Goal: Task Accomplishment & Management: Manage account settings

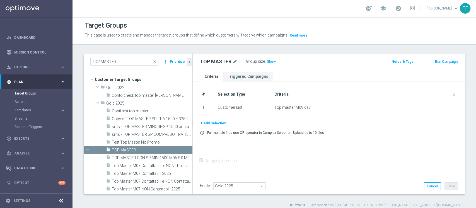
scroll to position [21, 0]
click at [137, 60] on input "TOP MASTER" at bounding box center [124, 62] width 68 height 8
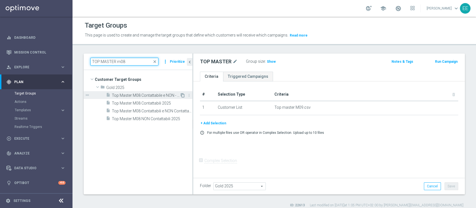
type input "TOP MASTER m08"
click at [182, 96] on icon "content_copy" at bounding box center [182, 95] width 4 height 4
checkbox input "true"
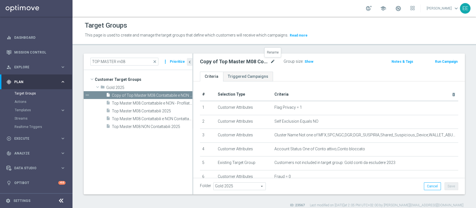
click at [274, 59] on icon "mode_edit" at bounding box center [272, 61] width 5 height 7
click at [223, 59] on input "Copy of Top Master M08 Contattabile e NON - Profilati e NON" at bounding box center [237, 62] width 75 height 8
click at [215, 60] on input "Copy of Top Master M08 Contattabile e NON - Profilati e NON" at bounding box center [237, 62] width 75 height 8
click at [210, 61] on input "Copy of Top Master M08 Contattabile e NON - Profilati e NON" at bounding box center [237, 62] width 75 height 8
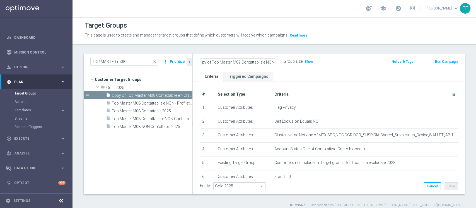
scroll to position [0, 0]
type input "Top Master M09 Contattabile e NON - Profilati e NON"
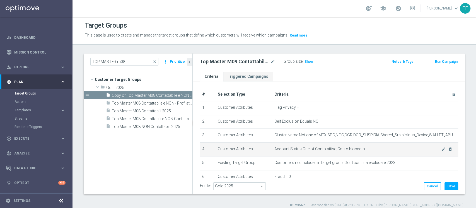
scroll to position [109, 0]
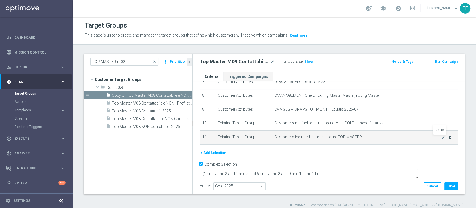
click at [448, 138] on icon "delete_forever" at bounding box center [450, 137] width 4 height 4
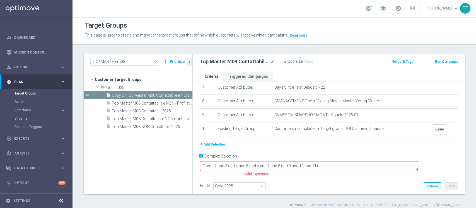
scroll to position [95, 0]
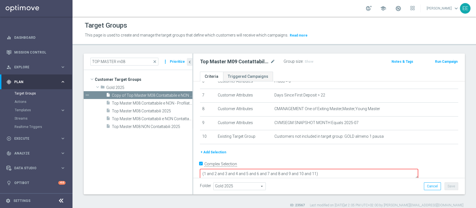
click at [217, 153] on button "+ Add Selection" at bounding box center [213, 152] width 27 height 6
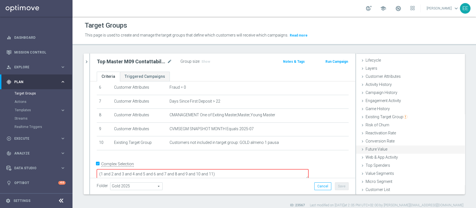
scroll to position [4, 0]
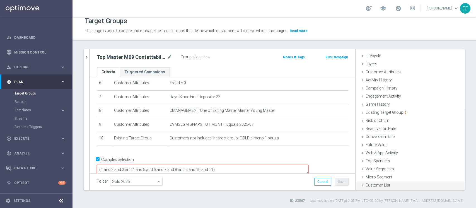
click at [390, 183] on div "Customer List done selection saved" at bounding box center [410, 186] width 109 height 8
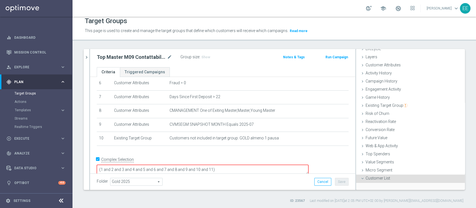
scroll to position [60, 0]
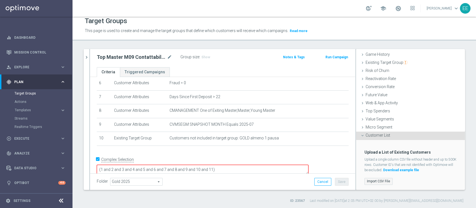
click at [370, 178] on label "Import CSV File" at bounding box center [379, 181] width 28 height 7
click at [0, 0] on input "Import CSV File" at bounding box center [0, 0] width 0 height 0
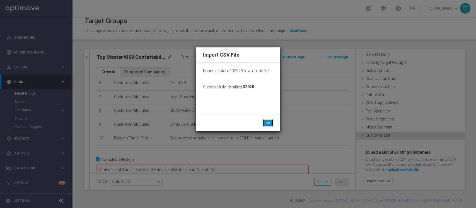
click at [268, 122] on button "OK" at bounding box center [268, 123] width 11 height 8
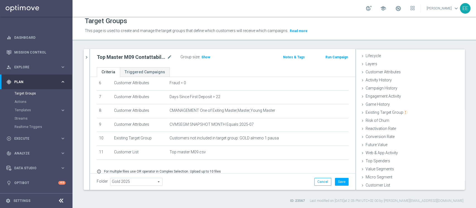
scroll to position [10, 0]
click at [89, 57] on icon "chevron_right" at bounding box center [86, 57] width 5 height 5
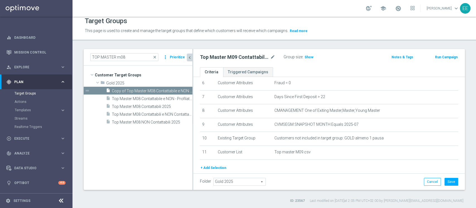
scroll to position [21, 0]
click at [448, 184] on button "Save" at bounding box center [452, 182] width 14 height 8
click at [132, 106] on span "Top Master M08 Contattabili 2025" at bounding box center [145, 106] width 67 height 5
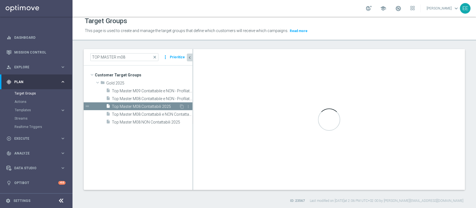
type textarea "(1 and 2 and 3 and 4 and 5 and 6 and 7 and 8 and 9 and 10 and 11 and 12 and 13)"
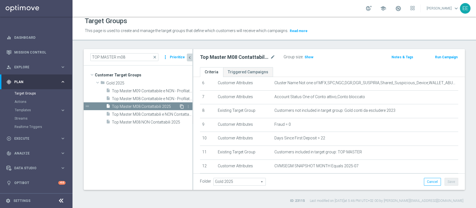
click at [181, 106] on icon "content_copy" at bounding box center [182, 106] width 4 height 4
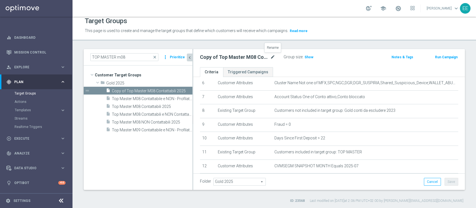
click at [271, 57] on icon "mode_edit" at bounding box center [272, 57] width 5 height 7
click at [243, 55] on input "Copy of Top Master M08 Contattabili 2025" at bounding box center [237, 58] width 75 height 8
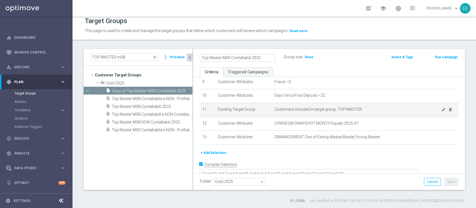
scroll to position [136, 0]
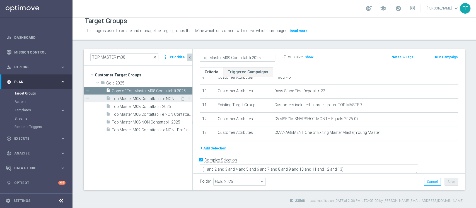
type input "Top Master M09 Contattabili 2025"
click at [152, 96] on span "Top Master M08 Contattabile e NON - Profilati e NON" at bounding box center [146, 98] width 68 height 5
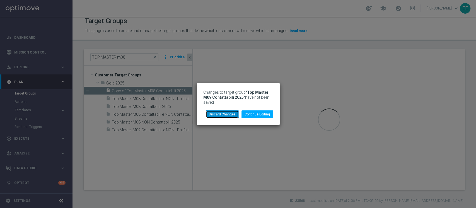
click at [231, 115] on button "Discard Changes" at bounding box center [222, 114] width 33 height 8
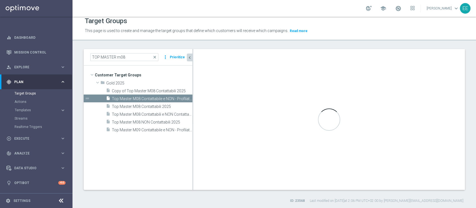
type textarea "(1 and 2 and 3 and 4 and 5 and 6 and 7 and 8 and 9 and 10 and 11)"
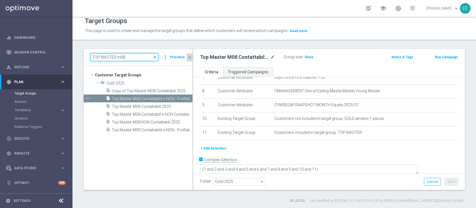
click at [126, 57] on input "TOP MASTER m08" at bounding box center [124, 57] width 68 height 8
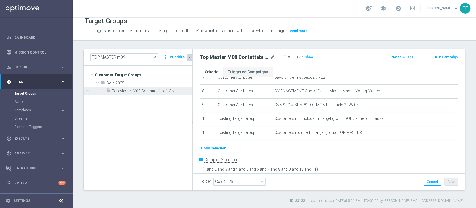
click at [154, 89] on span "Top Master M09 Contattabile e NON - Profilati e NON" at bounding box center [146, 91] width 68 height 5
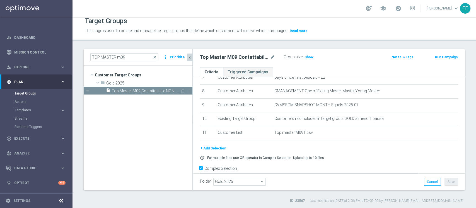
scroll to position [117, 0]
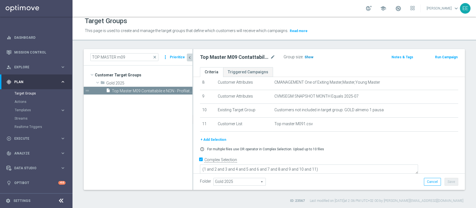
click at [310, 59] on h3 "Show" at bounding box center [309, 57] width 10 height 6
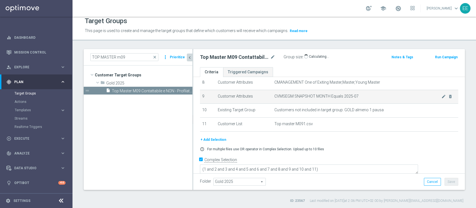
scroll to position [95, 0]
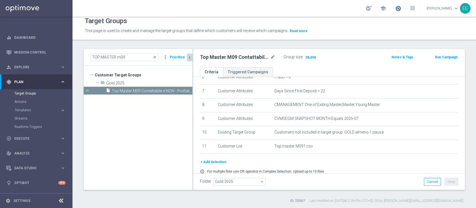
click at [401, 10] on span at bounding box center [398, 8] width 6 height 6
click at [319, 66] on div "Top Master M09 Contattabile e NON - Profilati e NON mode_edit Group size : 28,6…" at bounding box center [329, 58] width 272 height 18
click at [141, 59] on input "TOP MASTER m09" at bounding box center [124, 57] width 68 height 8
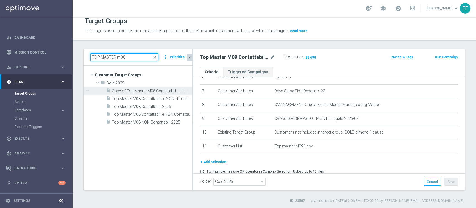
type input "TOP MASTER m08"
click at [151, 92] on span "Copy of Top Master M08 Contattabili 2025" at bounding box center [146, 91] width 68 height 5
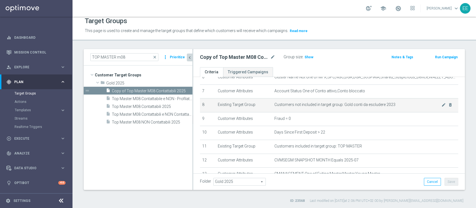
scroll to position [136, 0]
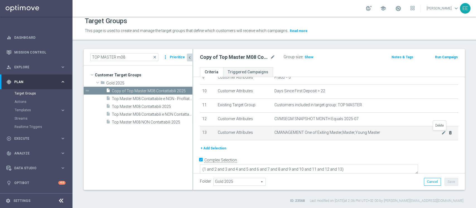
click at [448, 134] on icon "delete_forever" at bounding box center [450, 133] width 4 height 4
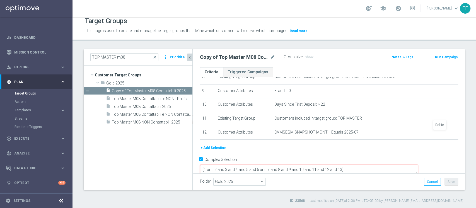
click at [0, 0] on icon "delete_forever" at bounding box center [0, 0] width 0 height 0
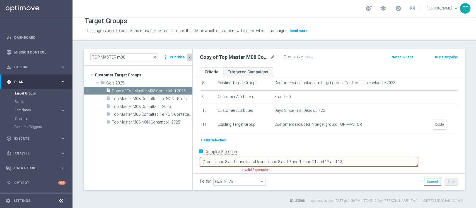
scroll to position [109, 0]
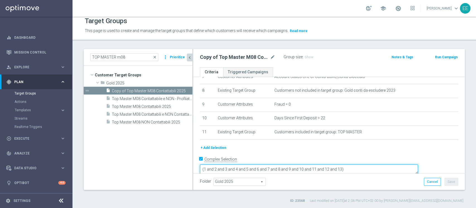
drag, startPoint x: 368, startPoint y: 160, endPoint x: 378, endPoint y: 159, distance: 9.3
click at [378, 165] on textarea "(1 and 2 and 3 and 4 and 5 and 6 and 7 and 8 and 9 and 10 and 11 and 12 and 13)" at bounding box center [309, 170] width 218 height 10
type textarea "(1 and 2 and 3 and 4 and 5 and 6 and 7 and 8 and 9 and 10 and 11 and 12)"
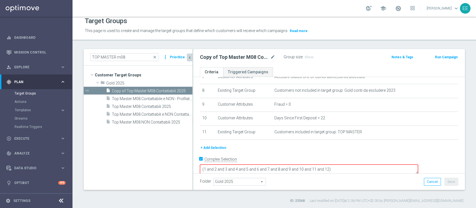
click at [222, 144] on div "# Selection Type Criteria delete_forever 1 Customer Attributes Flag Privacy = 1…" at bounding box center [329, 59] width 267 height 170
click at [219, 147] on button "+ Add Selection" at bounding box center [213, 148] width 27 height 6
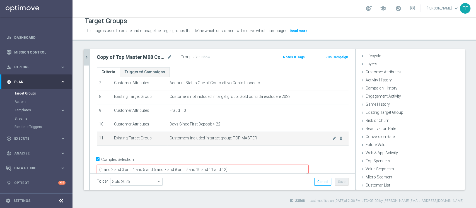
scroll to position [10, 0]
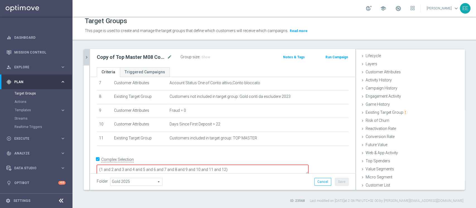
click at [374, 190] on div "TOP MASTER m08 close more_vert Prioritize Customer Target Groups library_add cr…" at bounding box center [275, 126] width 404 height 154
click at [376, 187] on span "Customer List" at bounding box center [378, 185] width 25 height 4
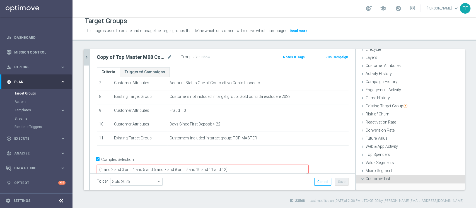
scroll to position [60, 0]
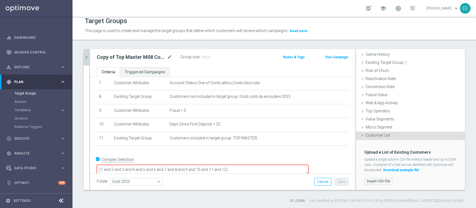
click at [375, 178] on label "Import CSV File" at bounding box center [379, 181] width 28 height 7
click at [0, 0] on input "Import CSV File" at bounding box center [0, 0] width 0 height 0
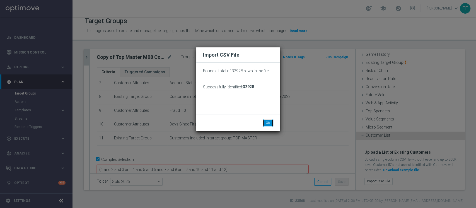
click at [270, 123] on button "OK" at bounding box center [268, 123] width 11 height 8
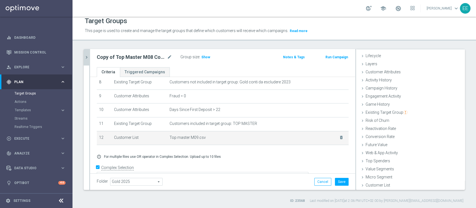
scroll to position [125, 0]
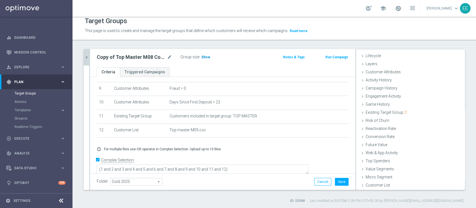
click at [206, 58] on span "Show" at bounding box center [205, 57] width 9 height 4
click at [336, 180] on button "Save" at bounding box center [342, 182] width 14 height 8
click at [170, 54] on icon "mode_edit" at bounding box center [169, 57] width 5 height 7
click at [141, 57] on input "Copy of Top Master M08 Contattabili 2025" at bounding box center [134, 58] width 75 height 8
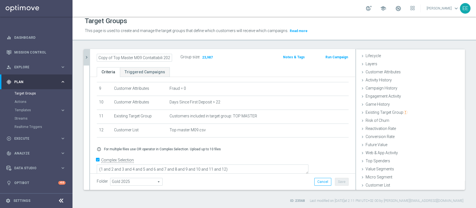
drag, startPoint x: 113, startPoint y: 55, endPoint x: 74, endPoint y: 53, distance: 39.7
click at [74, 53] on div "TOP MASTER m08 close more_vert Prioritize Customer Target Groups library_add cr…" at bounding box center [275, 126] width 404 height 154
type input "Top Master M09 Contattabili 2025"
click at [289, 179] on div "Folder Gold 2025 Gold 2025 arrow_drop_down search Cancel Save Saving..." at bounding box center [223, 182] width 252 height 8
click at [335, 180] on button "Save" at bounding box center [342, 182] width 14 height 8
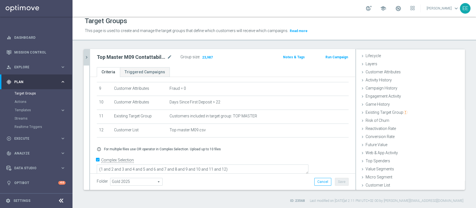
click at [84, 57] on icon "chevron_right" at bounding box center [86, 57] width 5 height 5
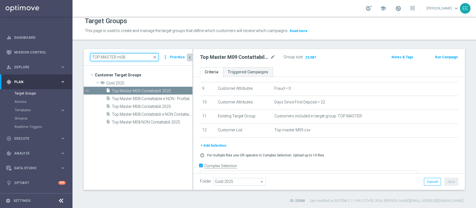
click at [133, 57] on input "TOP MASTER m08" at bounding box center [124, 57] width 68 height 8
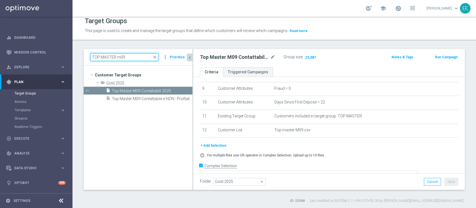
click at [146, 59] on input "TOP MASTER m09" at bounding box center [124, 57] width 68 height 8
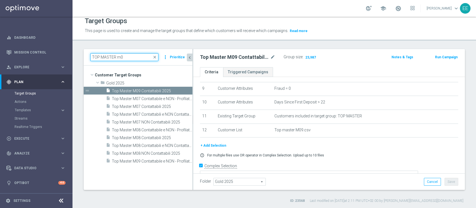
type input "TOP MASTER m08"
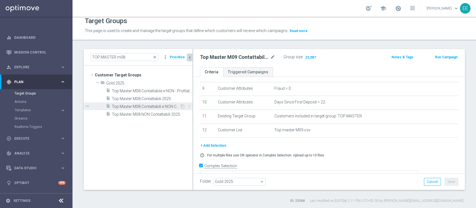
click at [143, 106] on span "Top Master M08 Contattabili e NON Contattabili 2025" at bounding box center [146, 106] width 68 height 5
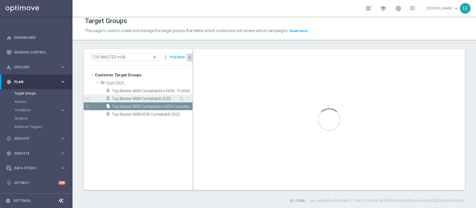
type textarea "(1 and 2 and 3 and 4 and 5 and 6 and 7 and 8 and 9 and 10 and 11)"
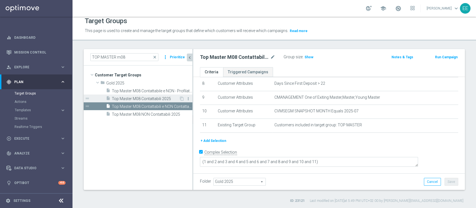
scroll to position [109, 0]
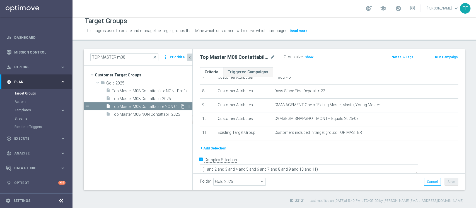
click at [182, 107] on icon "content_copy" at bounding box center [182, 106] width 4 height 4
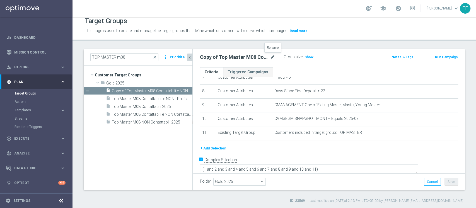
click at [272, 57] on icon "mode_edit" at bounding box center [272, 57] width 5 height 7
click at [209, 57] on input "Copy of Top Master M08 Contattabili e NON Contattabili 2025" at bounding box center [237, 58] width 75 height 8
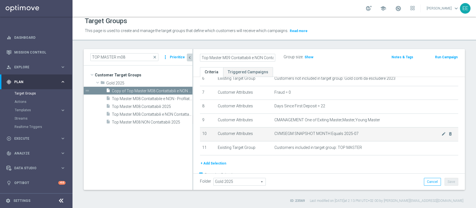
scroll to position [94, 0]
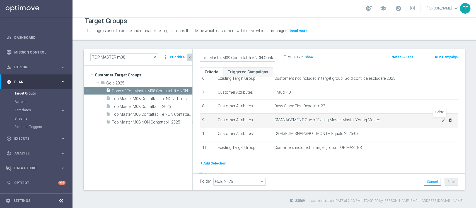
type input "Top Master M09 Contattabili e NON Contattabili 2025"
click at [448, 121] on icon "delete_forever" at bounding box center [450, 120] width 4 height 4
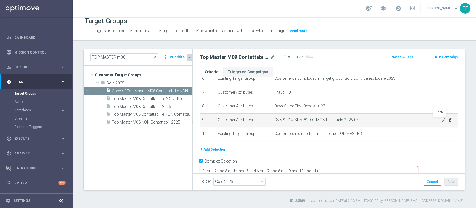
click at [448, 122] on icon "delete_forever" at bounding box center [450, 120] width 4 height 4
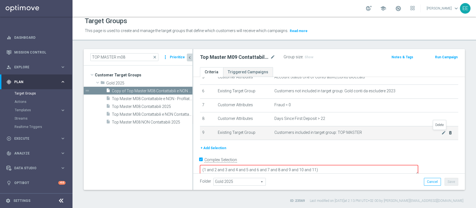
click at [448, 132] on icon "delete_forever" at bounding box center [450, 133] width 4 height 4
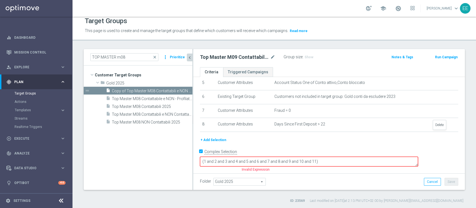
scroll to position [67, 0]
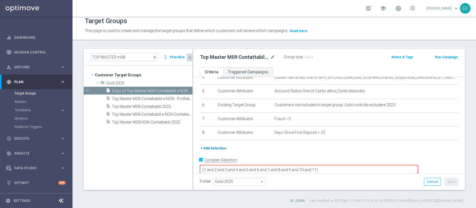
click at [225, 149] on div "+ Add Selection" at bounding box center [329, 148] width 267 height 6
click at [219, 148] on button "+ Add Selection" at bounding box center [213, 148] width 27 height 6
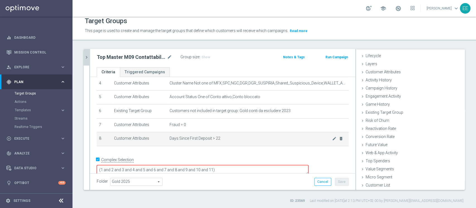
scroll to position [10, 0]
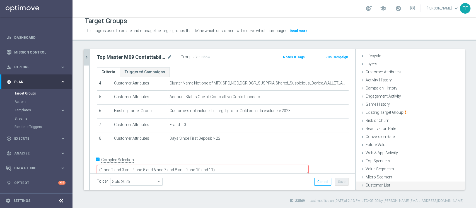
click at [375, 185] on span "Customer List" at bounding box center [378, 185] width 25 height 4
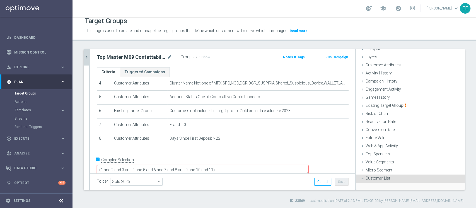
scroll to position [60, 0]
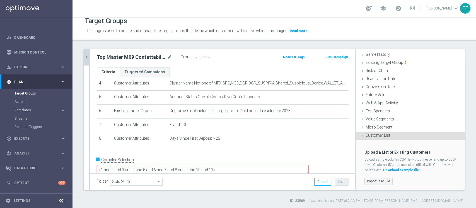
click at [368, 182] on label "Import CSV File" at bounding box center [379, 181] width 28 height 7
click at [0, 0] on input "Import CSV File" at bounding box center [0, 0] width 0 height 0
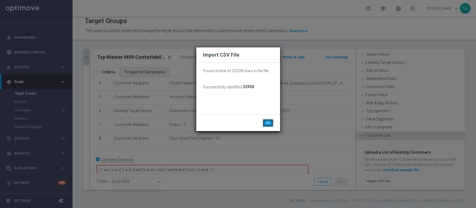
click at [268, 124] on button "OK" at bounding box center [268, 123] width 11 height 8
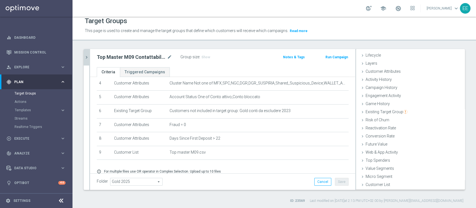
scroll to position [10, 0]
click at [87, 56] on icon "chevron_right" at bounding box center [86, 57] width 5 height 5
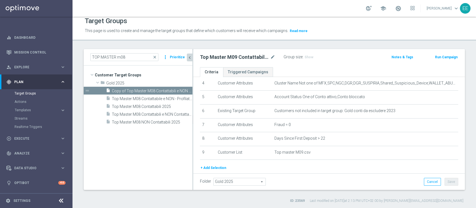
scroll to position [21, 0]
click at [372, 182] on div "Folder Gold 2025 Gold 2025 arrow_drop_down search Cancel Save Saving..." at bounding box center [329, 182] width 258 height 8
click at [129, 56] on input "TOP MASTER m08" at bounding box center [124, 57] width 68 height 8
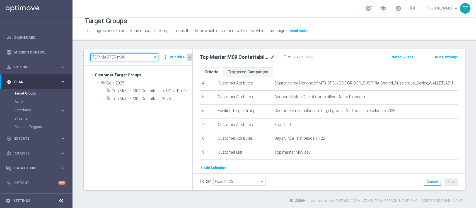
type input "TOP MASTER m09"
click at [377, 175] on div "Folder Gold 2025 Gold 2025 arrow_drop_down search Cancel Save Saving..." at bounding box center [329, 181] width 272 height 16
click at [192, 58] on icon "chevron_left" at bounding box center [189, 57] width 5 height 5
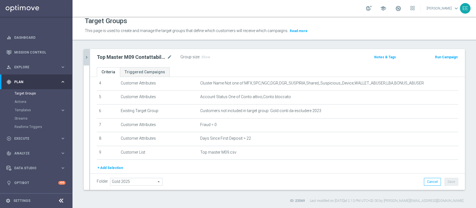
click at [245, 58] on div "Top Master M09 Contattabili e NON Contattabili 2025 mode_edit Group size : Show" at bounding box center [216, 57] width 247 height 8
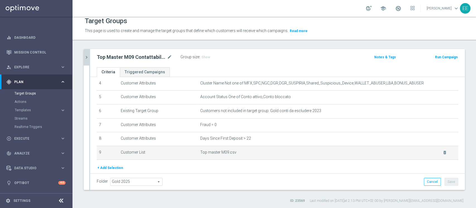
scroll to position [90, 0]
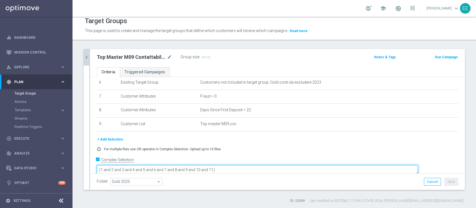
drag, startPoint x: 228, startPoint y: 160, endPoint x: 249, endPoint y: 160, distance: 20.7
click at [249, 165] on textarea "(1 and 2 and 3 and 4 and 5 and 6 and 7 and 8 and 9 and 10 and 11)" at bounding box center [257, 170] width 321 height 10
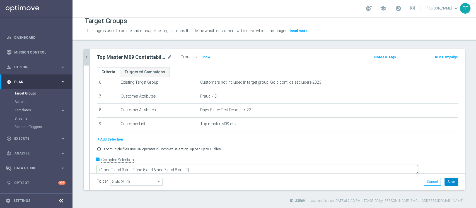
type textarea "(1 and 2 and 3 and 4 and 5 and 6 and 7 and 8 and 9)"
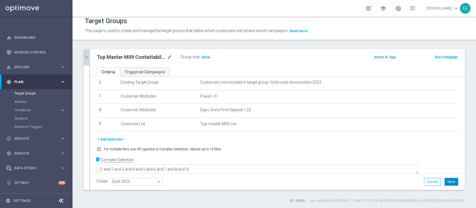
click at [451, 184] on button "Save" at bounding box center [452, 182] width 14 height 8
click at [89, 57] on icon "chevron_right" at bounding box center [86, 57] width 5 height 5
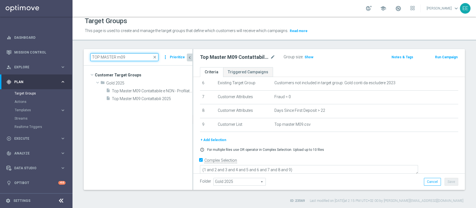
click at [132, 56] on input "TOP MASTER m09" at bounding box center [124, 57] width 68 height 8
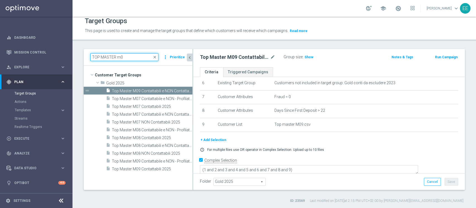
type input "TOP MASTER m09"
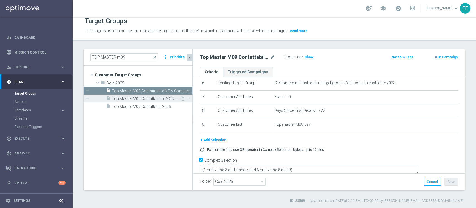
click at [146, 97] on span "Top Master M09 Contattabile e NON - Profilati e NON" at bounding box center [146, 98] width 68 height 5
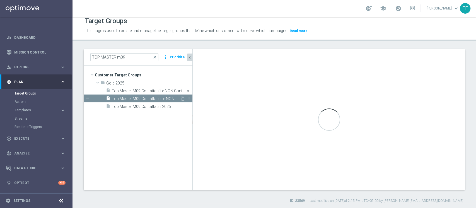
type textarea "(1 and 2 and 3 and 4 and 5 and 6 and 7 and 8 and 9 and 10 and 11)"
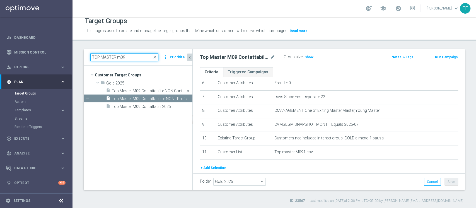
click at [132, 55] on input "TOP MASTER m09" at bounding box center [124, 57] width 68 height 8
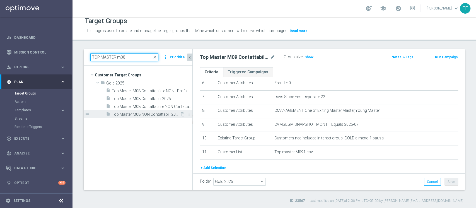
type input "TOP MASTER m08"
click at [157, 112] on span "Top Master M08 NON Contattabili 2025" at bounding box center [146, 114] width 68 height 5
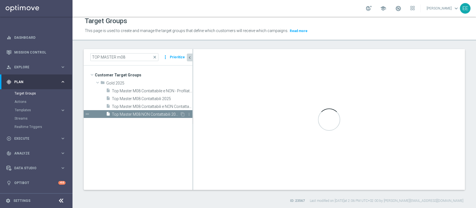
type textarea "(1 and 2 and 3 and 4 and 5 and 6 and 7 and 8 and 9 and 10 and 11 AND 12)"
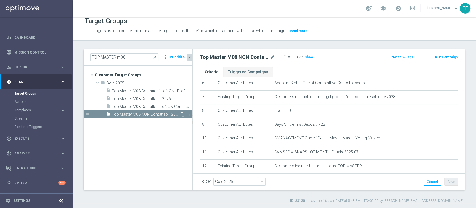
click at [181, 114] on icon "content_copy" at bounding box center [182, 114] width 4 height 4
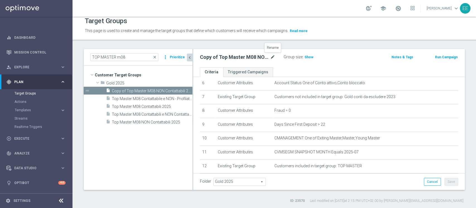
click at [271, 58] on icon "mode_edit" at bounding box center [272, 57] width 5 height 7
click at [232, 56] on input "Copy of Top Master M08 NON Contattabili 2025" at bounding box center [237, 58] width 75 height 8
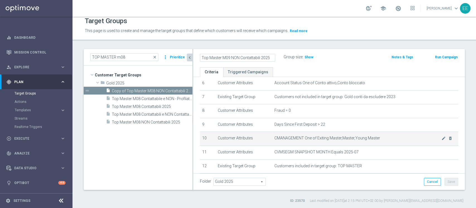
scroll to position [123, 0]
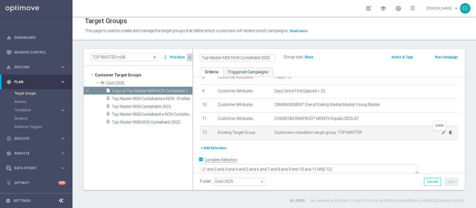
type input "Top Master M09 NON Contattabili 2025"
click at [448, 133] on icon "delete_forever" at bounding box center [450, 132] width 4 height 4
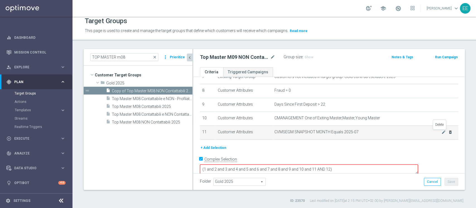
click at [448, 134] on icon "delete_forever" at bounding box center [450, 132] width 4 height 4
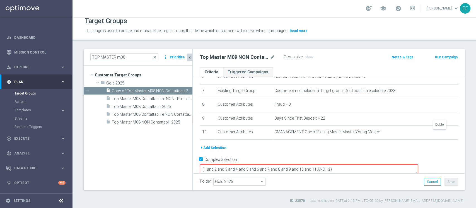
click at [0, 0] on icon "delete_forever" at bounding box center [0, 0] width 0 height 0
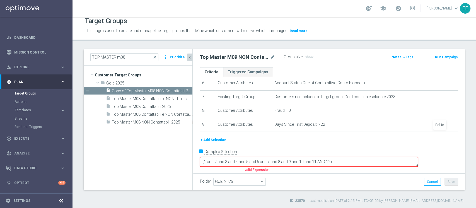
scroll to position [81, 0]
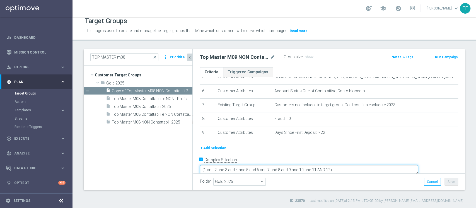
drag, startPoint x: 339, startPoint y: 161, endPoint x: 368, endPoint y: 157, distance: 29.5
click at [368, 165] on textarea "(1 and 2 and 3 and 4 and 5 and 6 and 7 and 8 and 9 and 10 and 11 AND 12)" at bounding box center [309, 170] width 218 height 10
type textarea "(1 and 2 and 3 and 4 and 5 and 6 and 7 and 8 and 9 and 10)"
click at [385, 176] on div "Folder Gold 2025 Gold 2025 arrow_drop_down search Cancel Save Saving..." at bounding box center [329, 181] width 272 height 16
click at [216, 150] on button "+ Add Selection" at bounding box center [213, 148] width 27 height 6
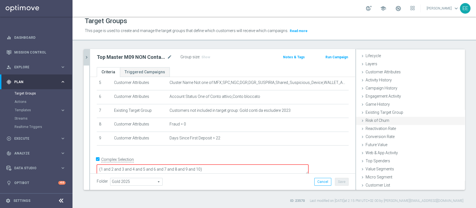
scroll to position [10, 0]
click at [372, 183] on span "Customer List" at bounding box center [378, 185] width 25 height 4
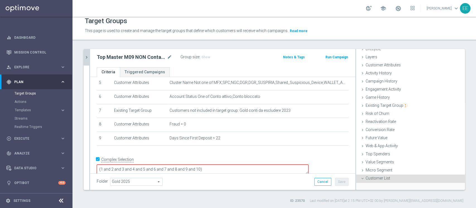
scroll to position [60, 0]
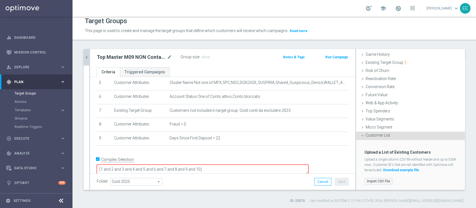
click at [373, 181] on label "Import CSV File" at bounding box center [379, 181] width 28 height 7
click at [0, 0] on input "Import CSV File" at bounding box center [0, 0] width 0 height 0
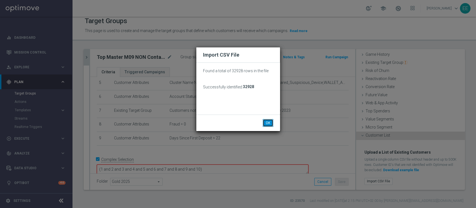
click at [266, 121] on button "OK" at bounding box center [268, 123] width 11 height 8
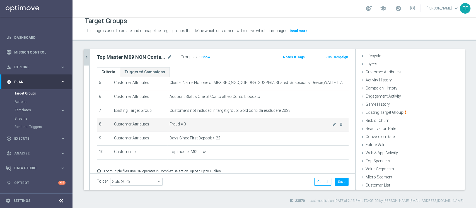
scroll to position [97, 0]
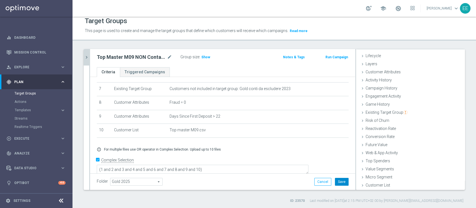
click at [335, 180] on button "Save" at bounding box center [342, 182] width 14 height 8
click at [82, 56] on div "TOP MASTER m08 close more_vert Prioritize Customer Target Groups library_add cr…" at bounding box center [275, 126] width 404 height 154
click at [86, 56] on icon "chevron_right" at bounding box center [86, 57] width 5 height 5
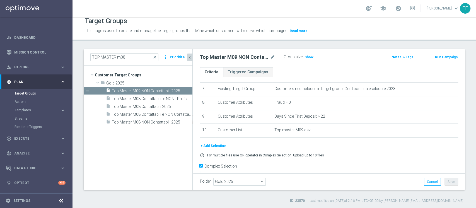
scroll to position [21, 0]
click at [140, 56] on input "TOP MASTER m08" at bounding box center [124, 57] width 68 height 8
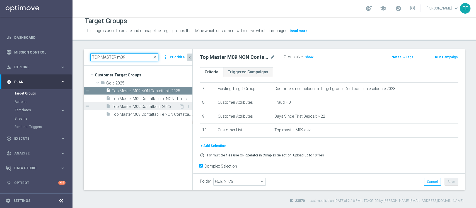
type input "TOP MASTER m09"
click at [129, 106] on span "Top Master M09 Contattabili 2025" at bounding box center [145, 106] width 67 height 5
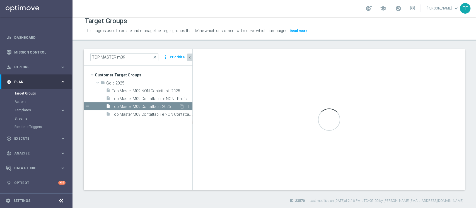
type textarea "(1 and 2 and 3 and 4 and 5 and 6 and 7 and 8 and 9 and 10 and 11 and 12)"
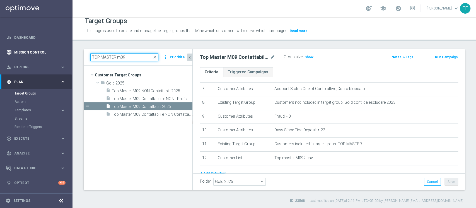
drag, startPoint x: 134, startPoint y: 59, endPoint x: 65, endPoint y: 56, distance: 69.8
click at [65, 56] on main "equalizer Dashboard Mission Control" at bounding box center [238, 104] width 476 height 208
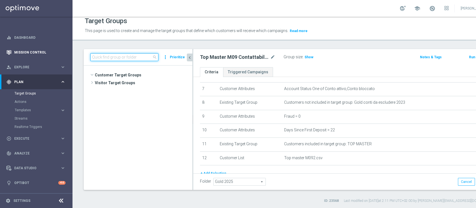
scroll to position [6638, 0]
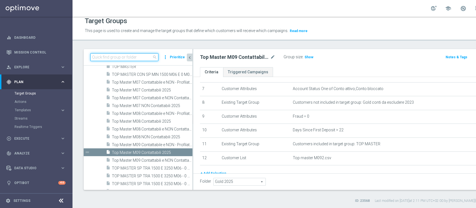
paste input "1^ PRODOTTO VIRTUAL M08 HIGH"
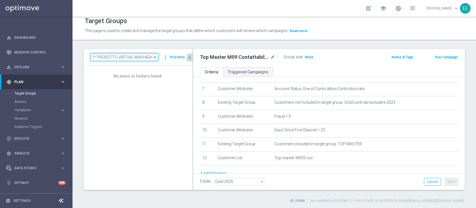
drag, startPoint x: 135, startPoint y: 56, endPoint x: 156, endPoint y: 59, distance: 21.1
click at [156, 59] on input "1^ PRODOTTO VIRTUAL M08 HIGH" at bounding box center [124, 57] width 68 height 8
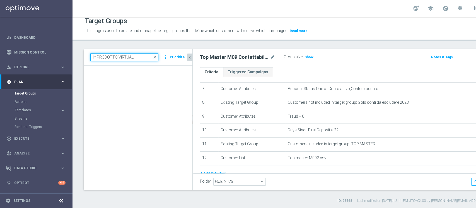
type input "1^ PRODOTTO VIRTUAL"
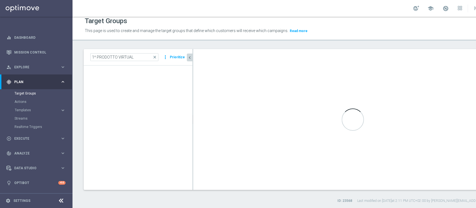
type textarea "(1 AND 2 AND 3 AND 5 AND 6 AND 7) OR 4"
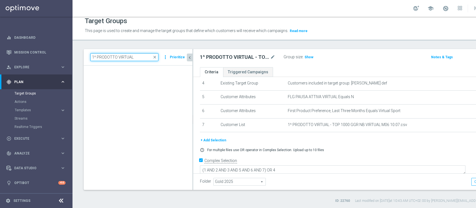
click at [116, 58] on input "1^ PRODOTTO VIRTUAL" at bounding box center [124, 57] width 68 height 8
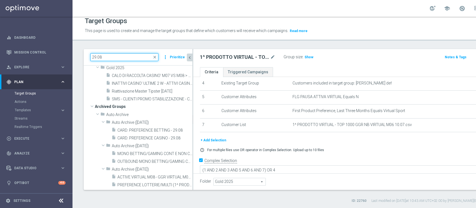
click at [95, 55] on input "29.08" at bounding box center [124, 57] width 68 height 8
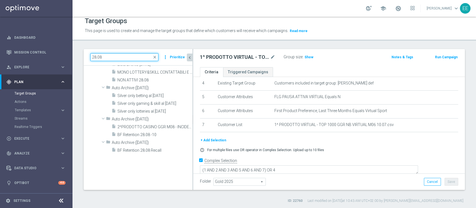
type input "28.08"
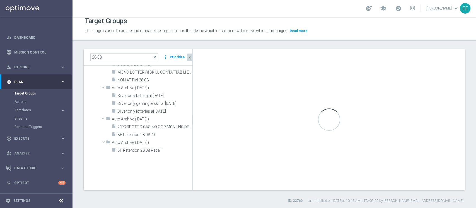
type textarea "(1 AND 2 AND 3 AND 5 and 6 AND 7 AND 8) or 4"
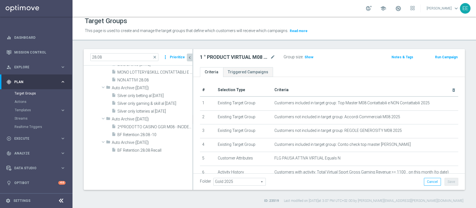
click at [400, 5] on span at bounding box center [398, 8] width 6 height 6
drag, startPoint x: 129, startPoint y: 58, endPoint x: 76, endPoint y: 56, distance: 52.2
click at [76, 56] on div "28.08 close more_vert Prioritize Customer Target Groups library_add create_new_…" at bounding box center [275, 126] width 404 height 154
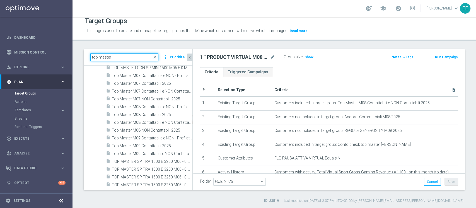
type input "top master"
click at [129, 62] on span "TOP MASTER" at bounding box center [145, 60] width 67 height 5
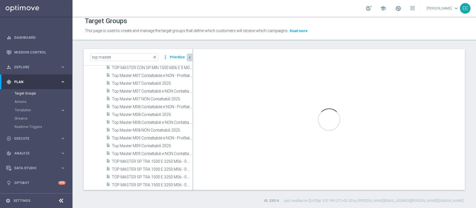
checkbox input "false"
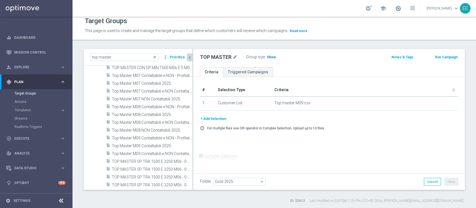
click at [268, 56] on span "Show" at bounding box center [271, 57] width 9 height 4
click at [271, 57] on span "32,928" at bounding box center [273, 57] width 12 height 5
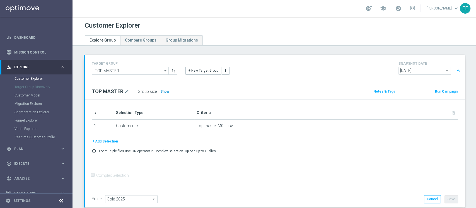
click at [165, 93] on h3 "Show" at bounding box center [165, 91] width 10 height 6
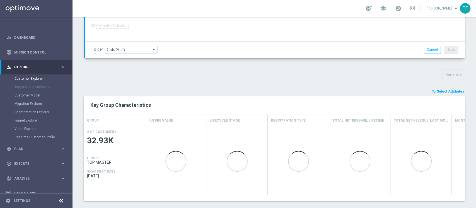
scroll to position [152, 0]
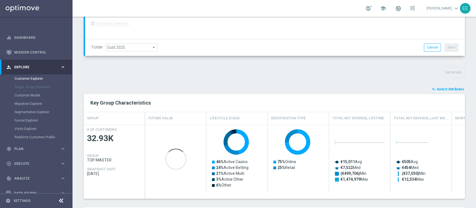
click at [441, 90] on span "Select Attributes" at bounding box center [451, 89] width 28 height 4
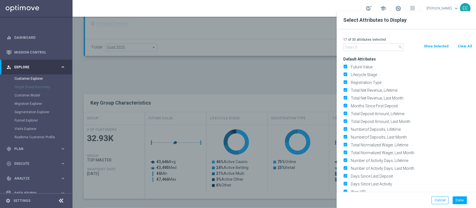
click at [381, 48] on input "text" at bounding box center [373, 47] width 60 height 8
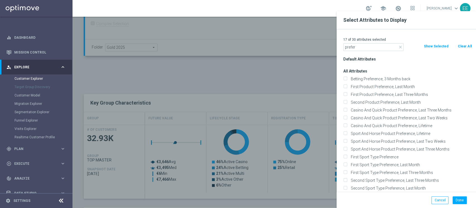
click at [462, 45] on button "Clear All" at bounding box center [464, 46] width 15 height 6
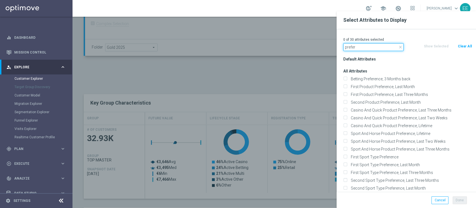
click at [371, 48] on input "prefer" at bounding box center [373, 47] width 60 height 8
type input "preference"
click at [377, 95] on label "First Product Preference, Last Three Months" at bounding box center [410, 94] width 123 height 5
click at [347, 95] on input "First Product Preference, Last Three Months" at bounding box center [345, 95] width 4 height 4
checkbox input "true"
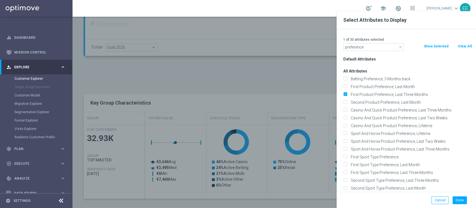
scroll to position [12, 0]
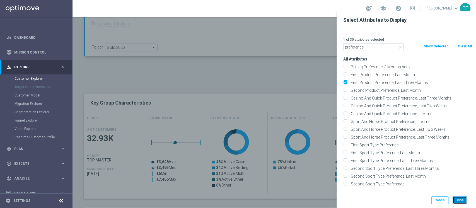
click at [460, 199] on button "Done" at bounding box center [460, 200] width 14 height 8
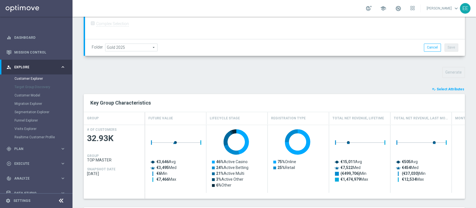
type input "Search"
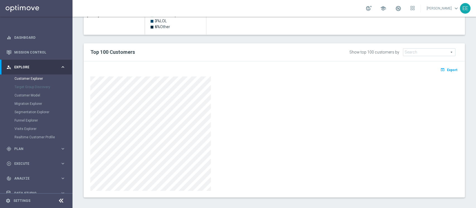
scroll to position [310, 0]
click at [449, 71] on button "open_in_browser Export" at bounding box center [449, 69] width 19 height 7
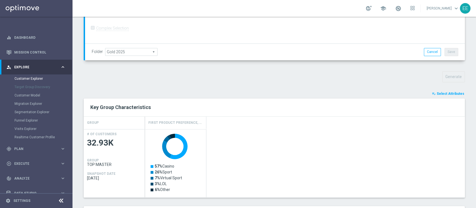
scroll to position [149, 0]
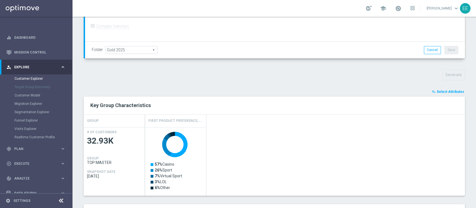
click at [447, 91] on span "Select Attributes" at bounding box center [451, 92] width 28 height 4
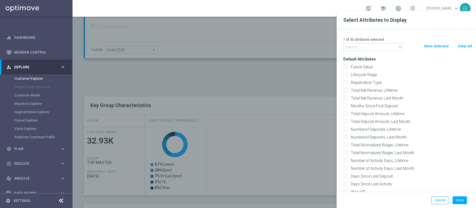
click at [374, 49] on input "text" at bounding box center [373, 47] width 60 height 8
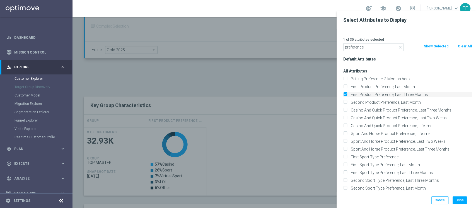
type input "preference"
click at [345, 95] on input "First Product Preference, Last Three Months" at bounding box center [345, 95] width 4 height 4
checkbox input "false"
click at [345, 86] on input "First Product Preference, Last Month" at bounding box center [345, 88] width 4 height 4
checkbox input "true"
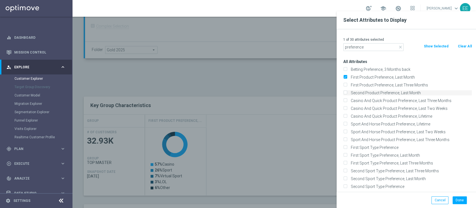
scroll to position [12, 0]
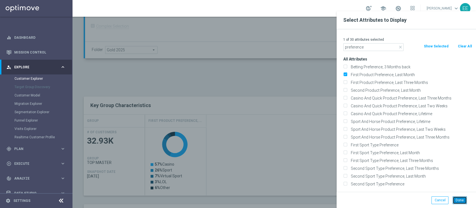
click at [458, 200] on button "Done" at bounding box center [460, 200] width 14 height 8
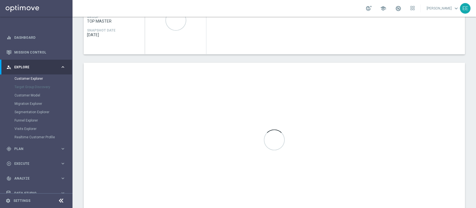
scroll to position [273, 0]
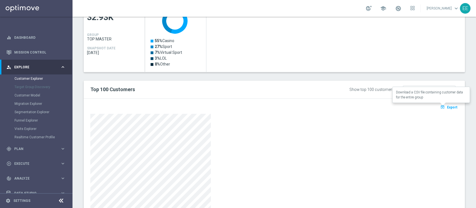
click at [442, 109] on button "open_in_browser Export" at bounding box center [449, 106] width 19 height 7
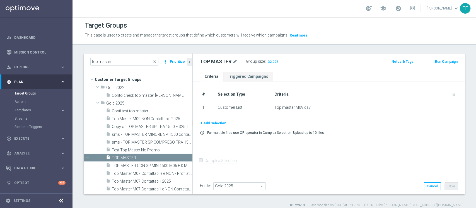
scroll to position [21, 0]
